Goal: Information Seeking & Learning: Learn about a topic

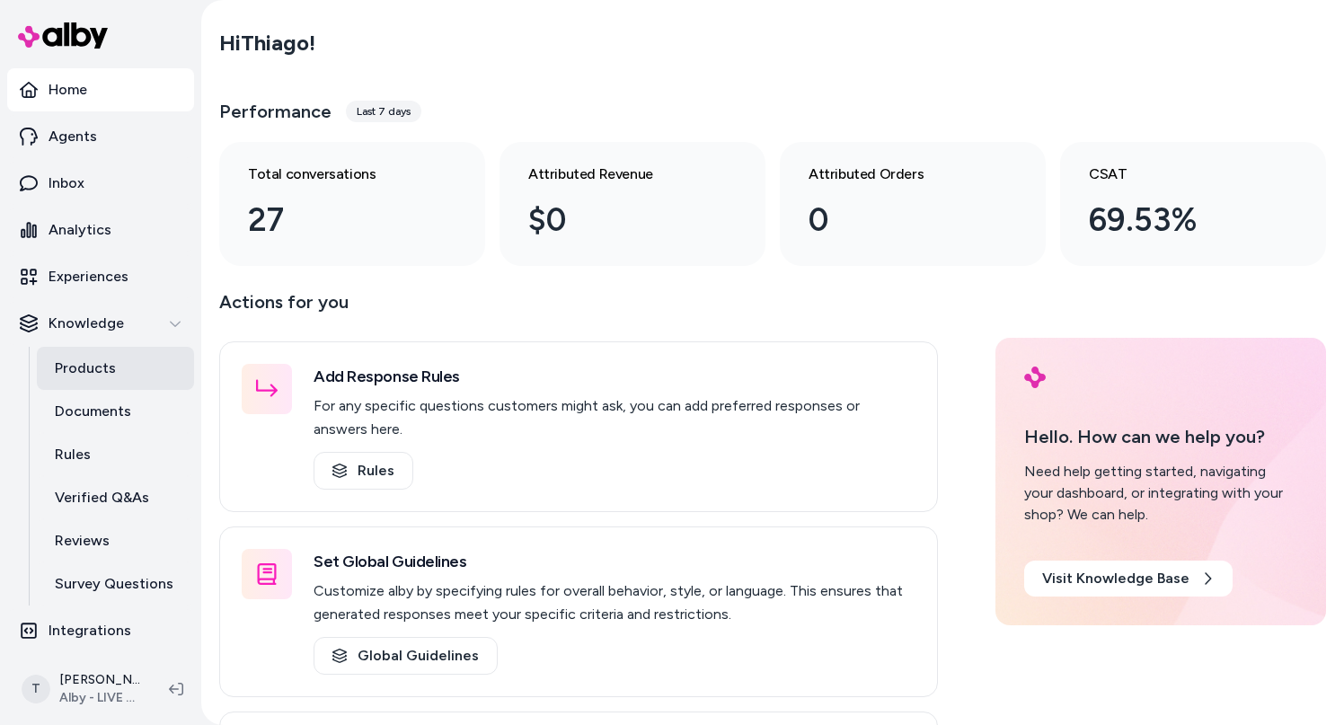
click at [120, 364] on link "Products" at bounding box center [115, 368] width 157 height 43
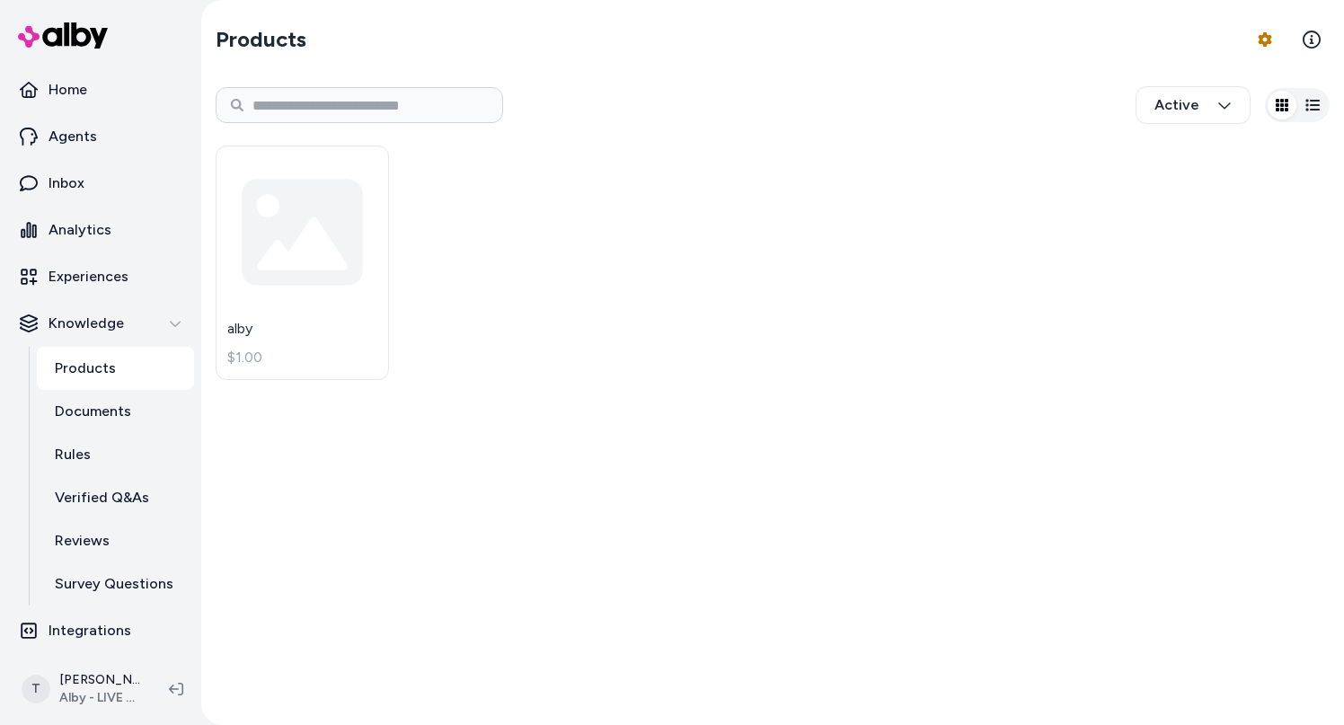
click at [617, 310] on div "alby $1.00" at bounding box center [773, 263] width 1114 height 256
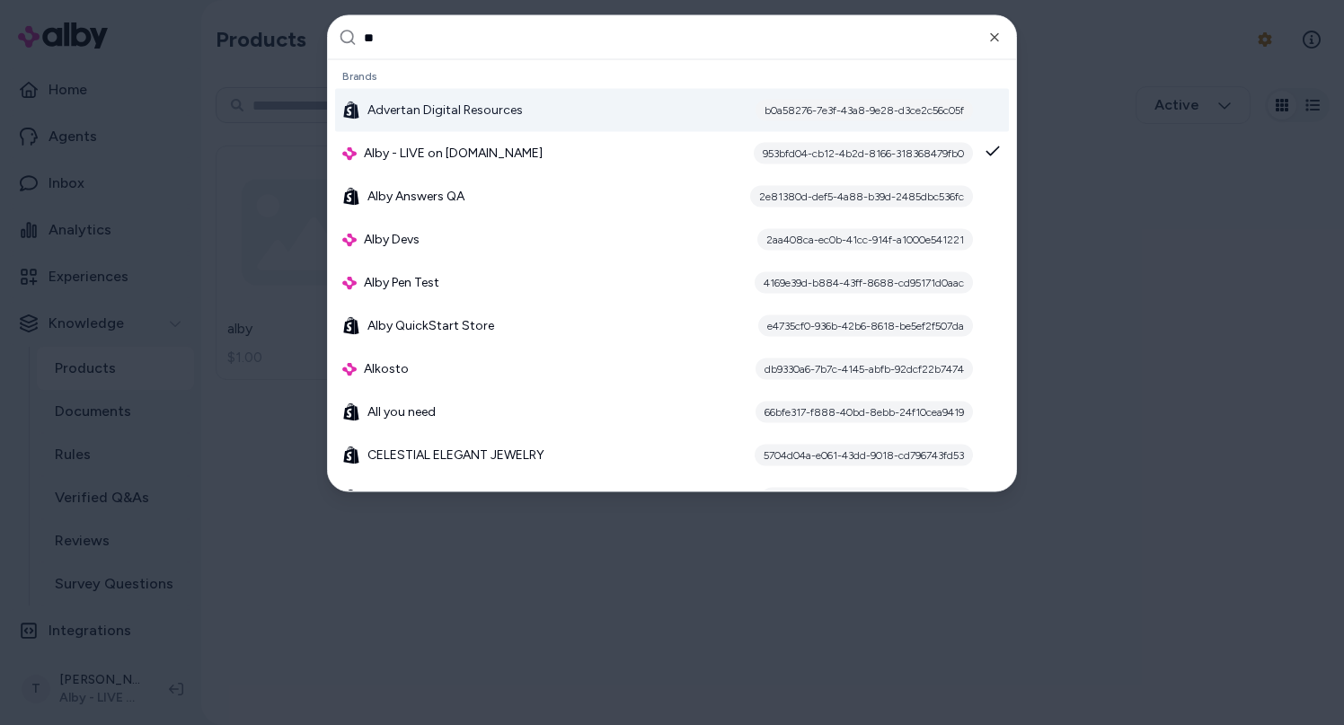
type input "*"
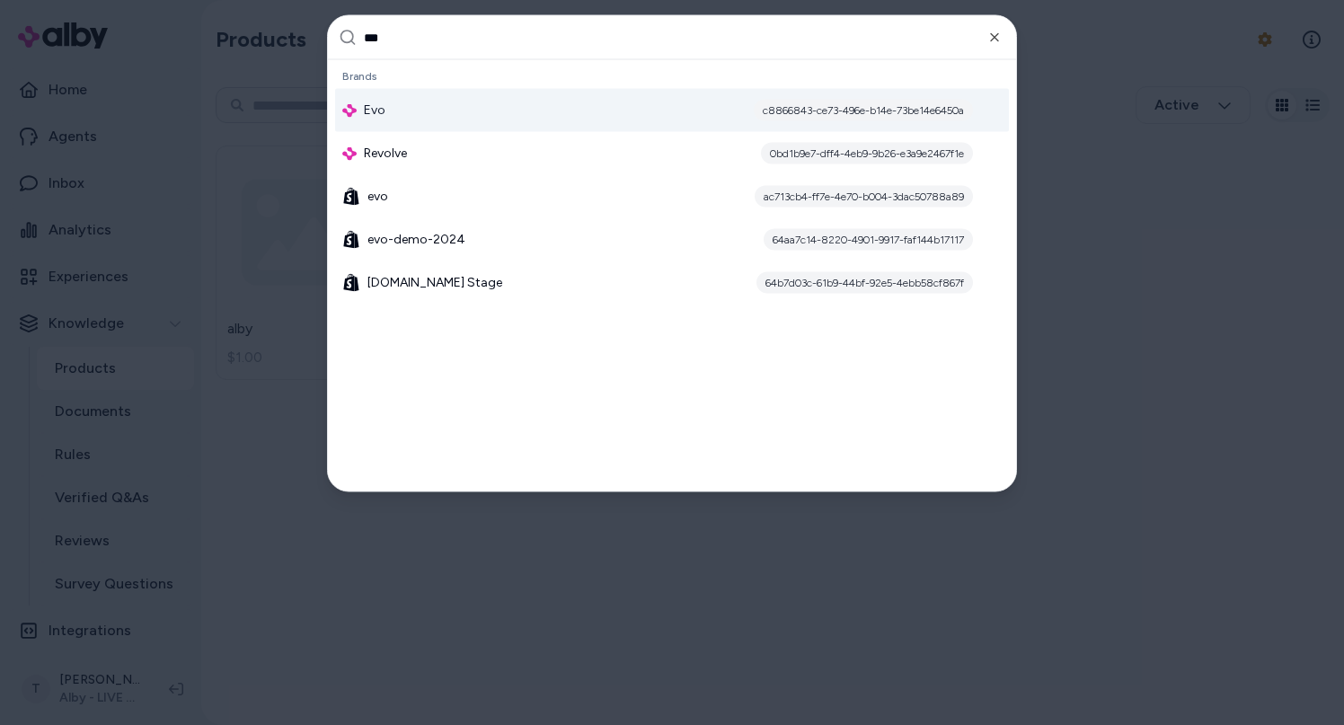
type input "***"
click at [515, 98] on div "Evo c8866843-ce73-496e-b14e-73be14e6450a" at bounding box center [672, 110] width 674 height 43
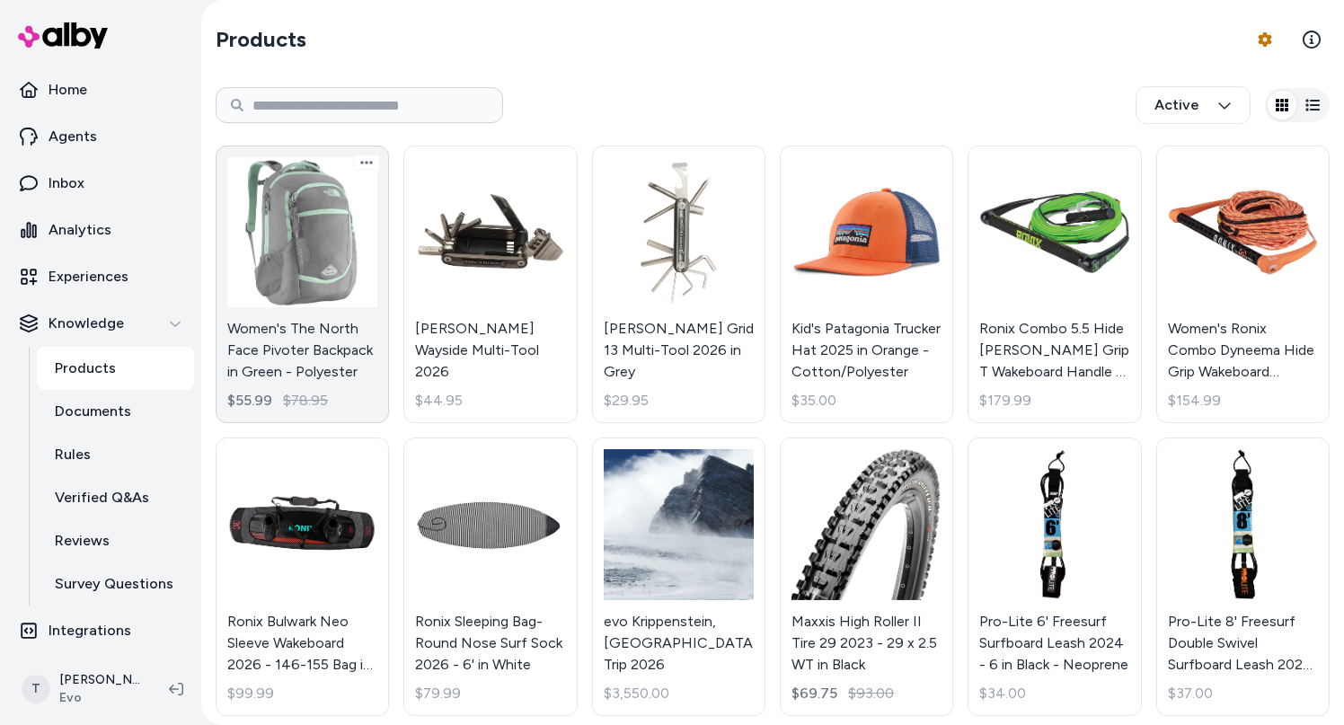
click at [304, 324] on link "Women's The North Face Pivoter Backpack in Green - Polyester $55.99 $78.95" at bounding box center [302, 285] width 173 height 278
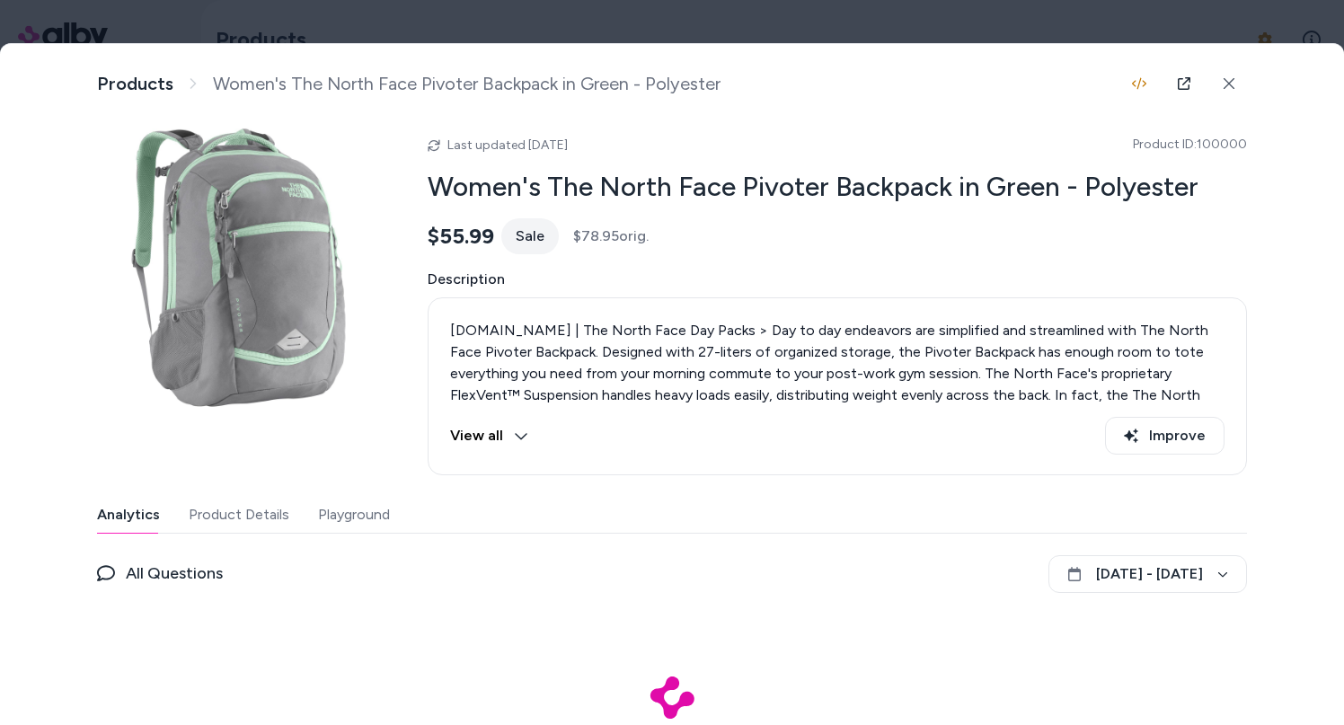
scroll to position [47, 0]
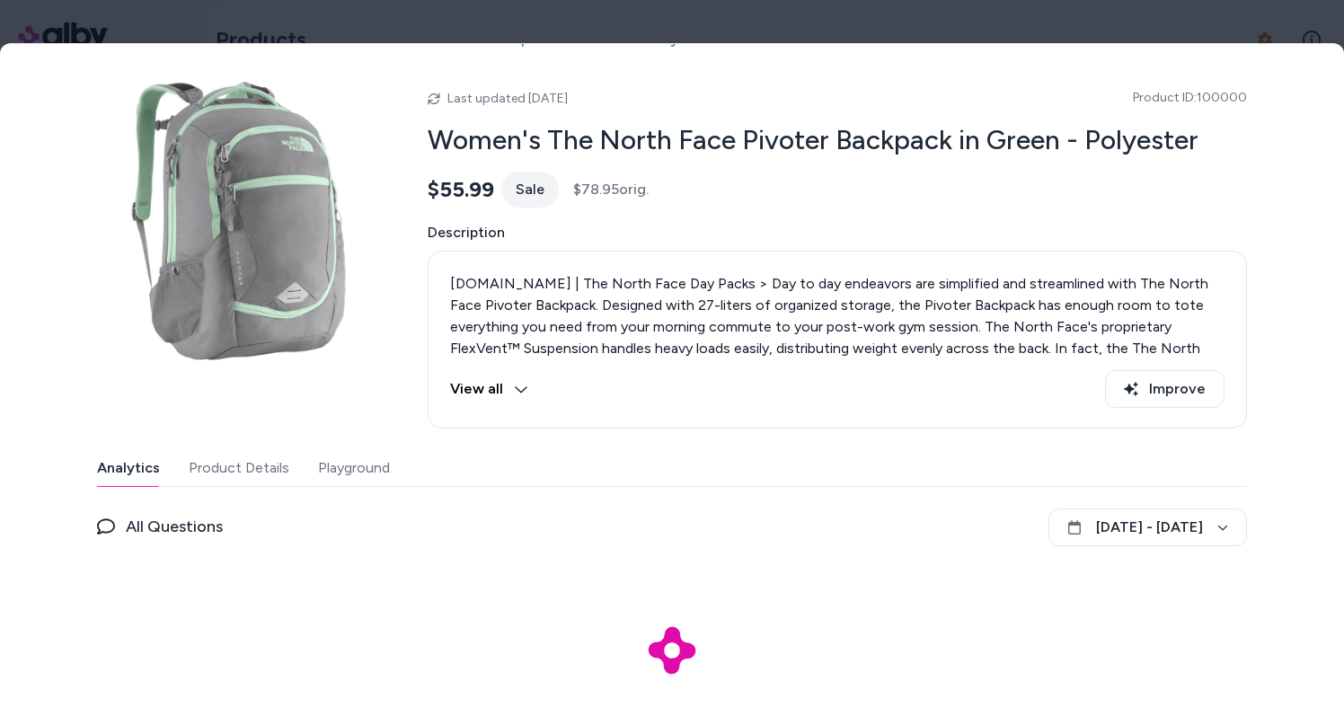
click at [241, 483] on button "Product Details" at bounding box center [239, 468] width 101 height 36
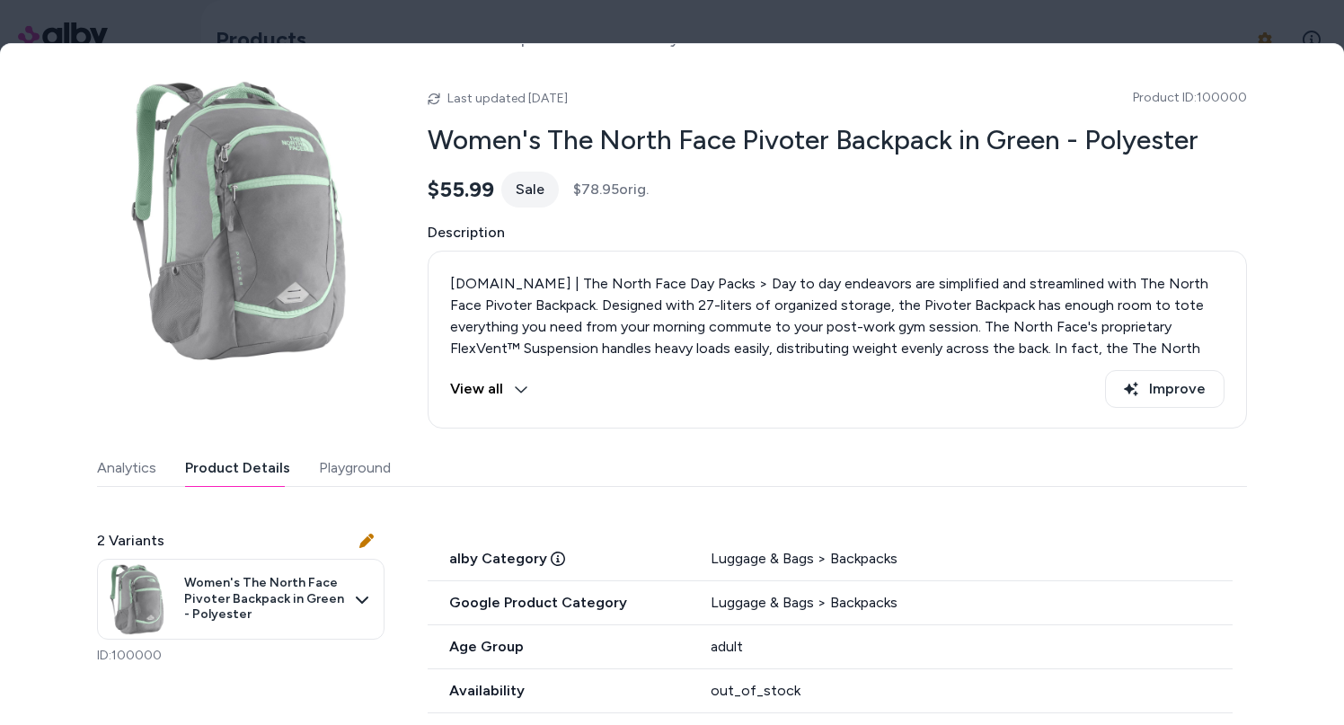
click at [333, 463] on button "Playground" at bounding box center [355, 468] width 72 height 36
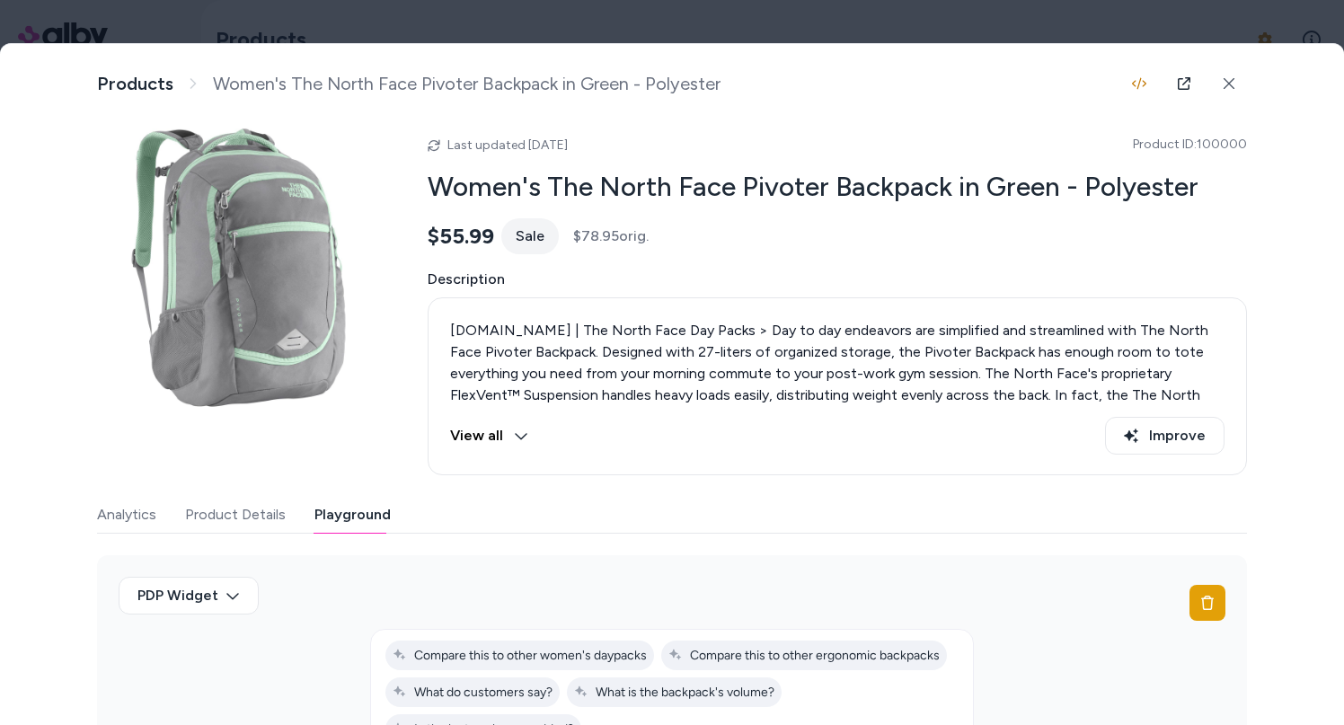
scroll to position [174, 0]
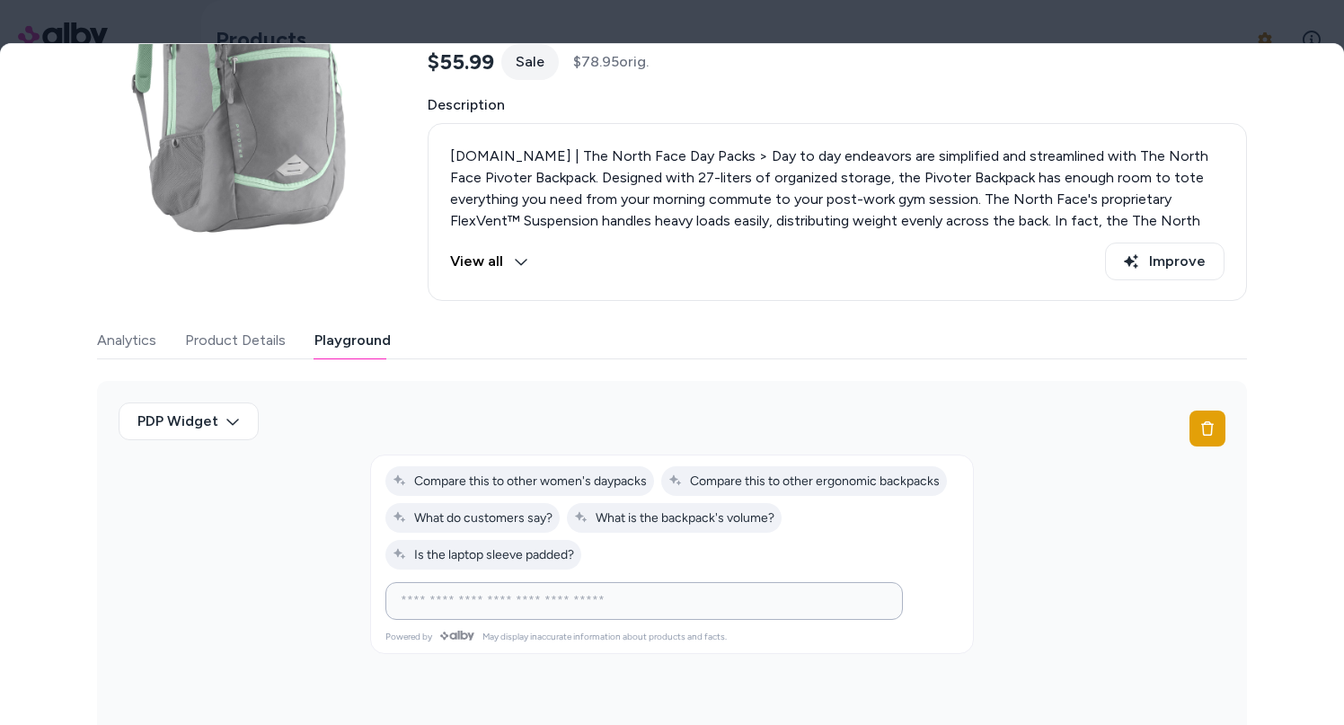
click at [554, 607] on input at bounding box center [626, 601] width 472 height 22
type input "**********"
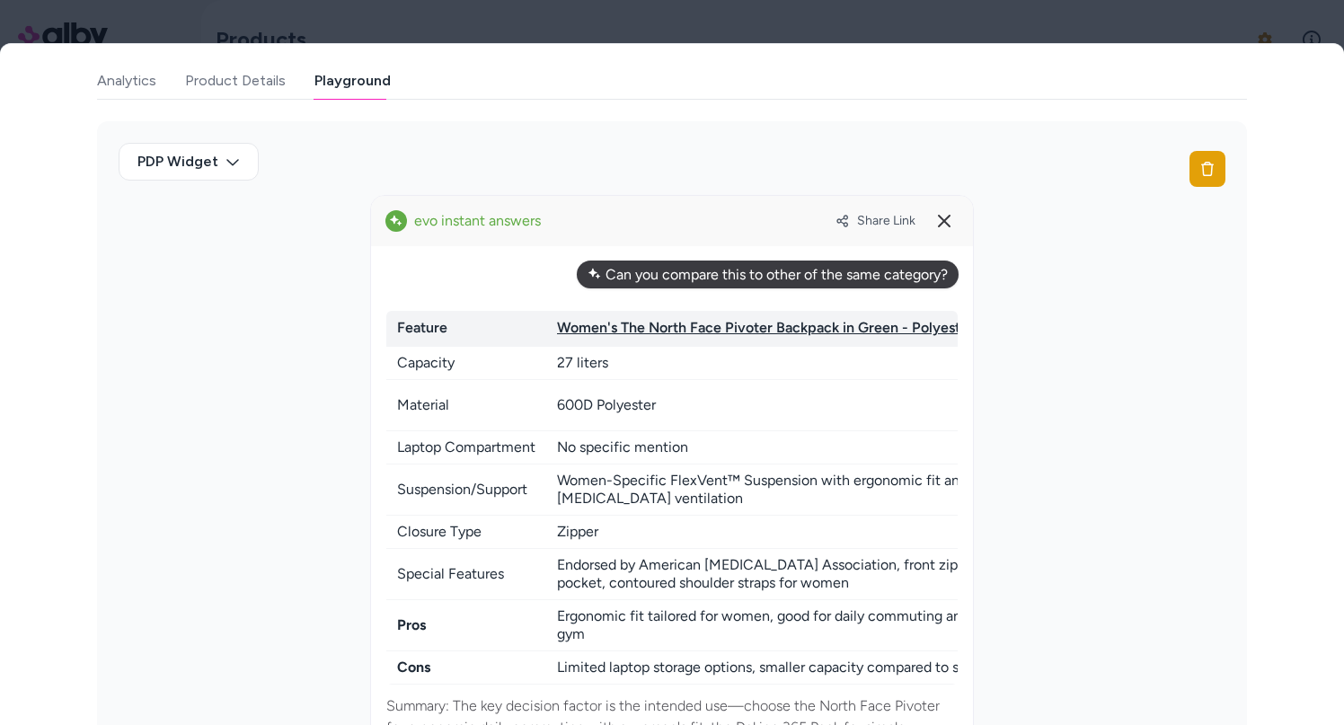
scroll to position [1072, 0]
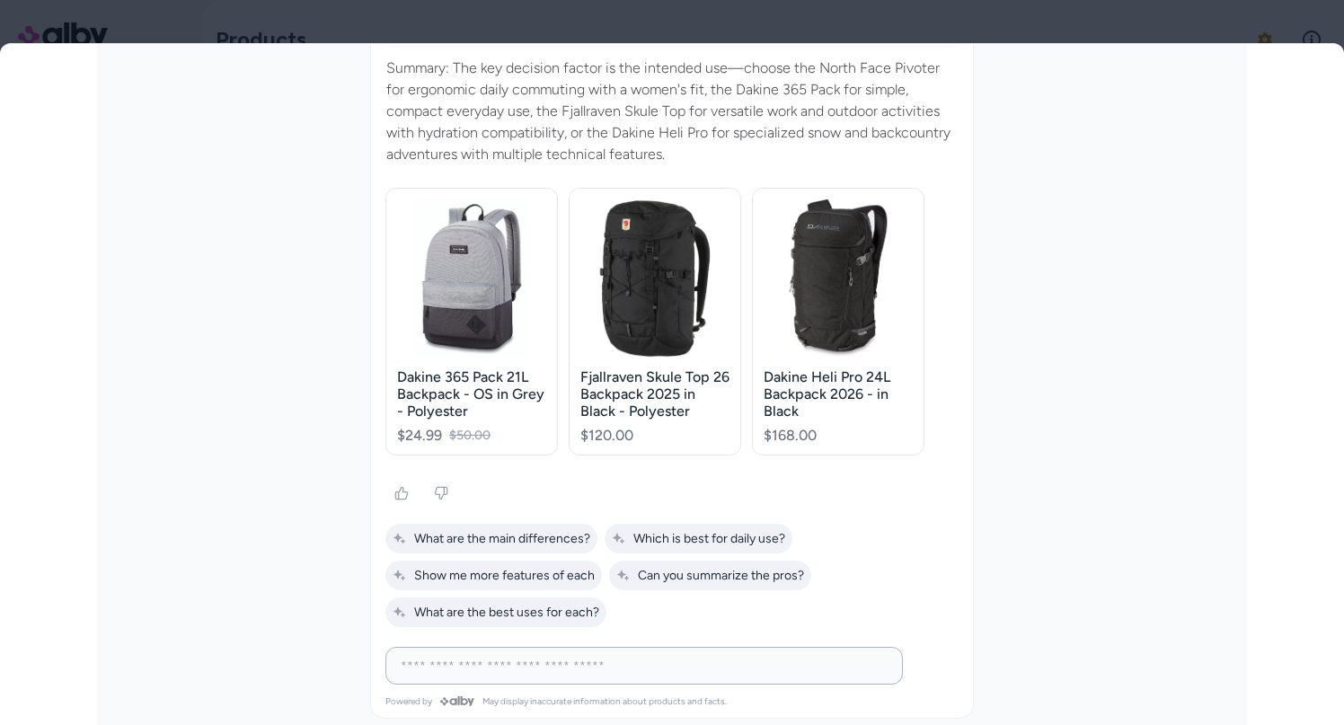
click at [640, 662] on input at bounding box center [626, 666] width 472 height 22
